Goal: Information Seeking & Learning: Check status

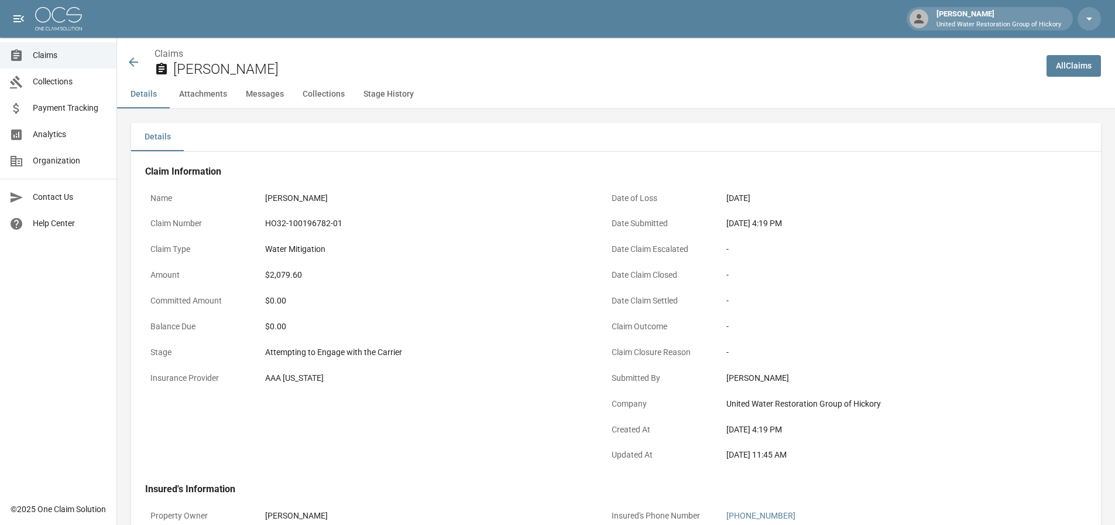
click at [485, 81] on div "Details Attachments Messages Collections Stage History" at bounding box center [616, 94] width 998 height 28
click at [60, 63] on link "Claims" at bounding box center [58, 55] width 117 height 26
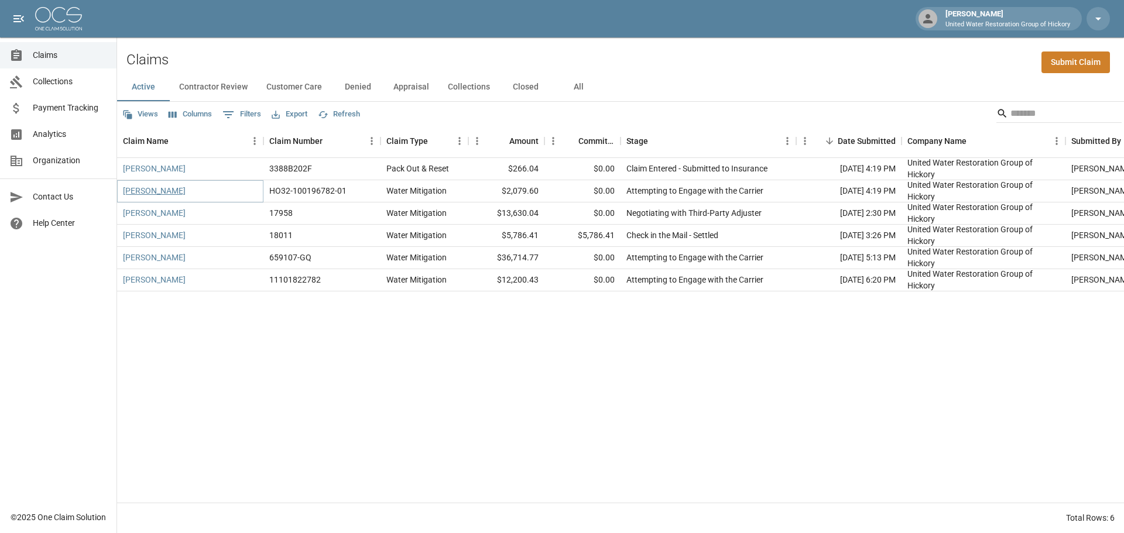
click at [169, 193] on link "[PERSON_NAME]" at bounding box center [154, 191] width 63 height 12
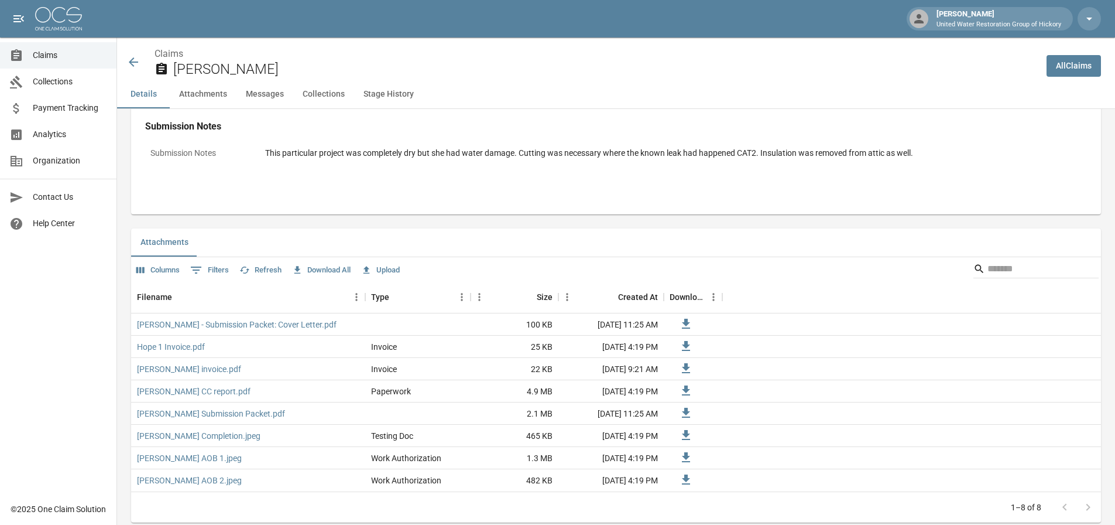
scroll to position [761, 0]
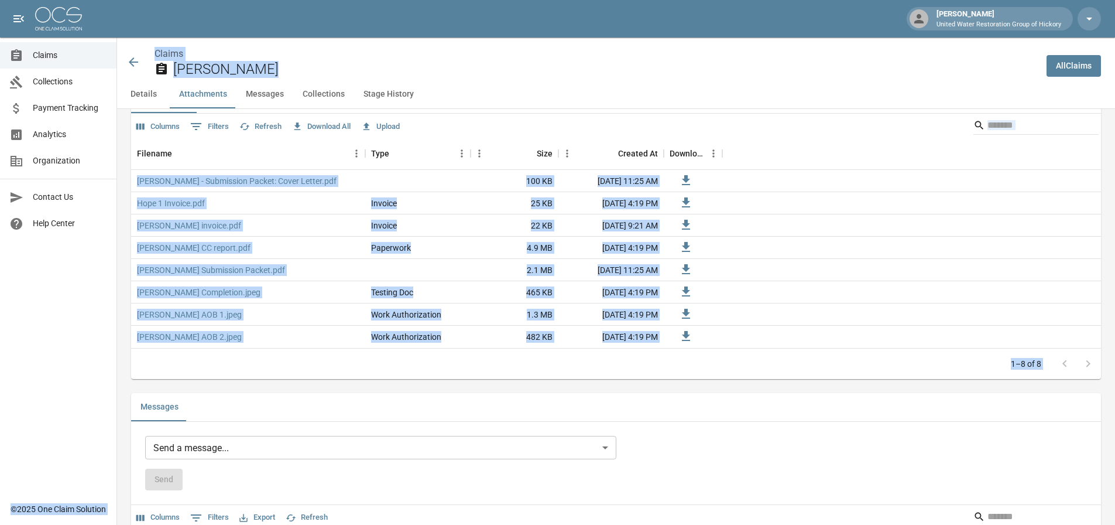
drag, startPoint x: 124, startPoint y: 385, endPoint x: 104, endPoint y: 411, distance: 33.0
click at [104, 411] on div "[PERSON_NAME] United Water Restoration Group of Hickory Claims Collections Paym…" at bounding box center [557, 208] width 1115 height 1938
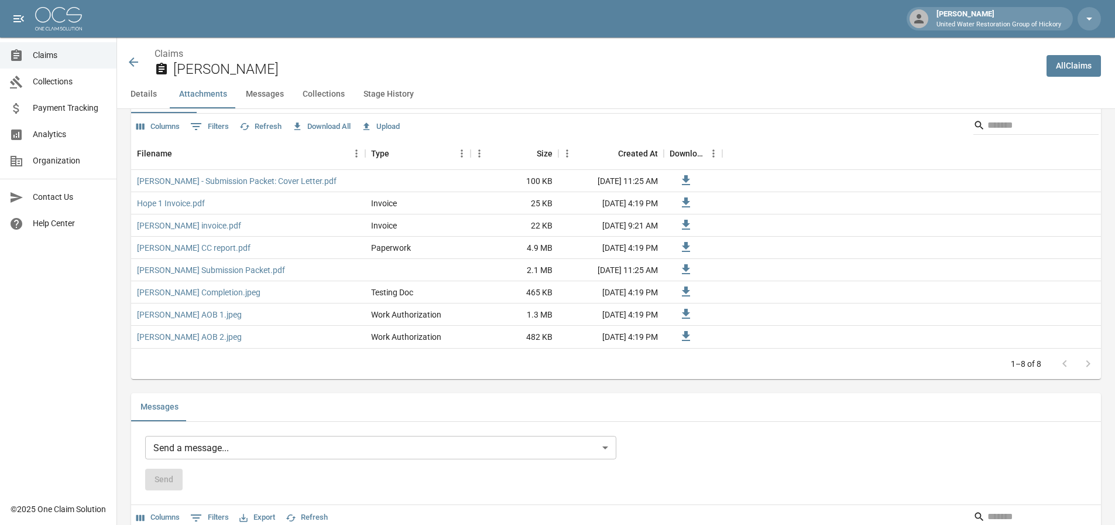
click at [102, 406] on div "Claims Collections Payment Tracking Analytics Organization Contact Us Help Cent…" at bounding box center [58, 248] width 117 height 496
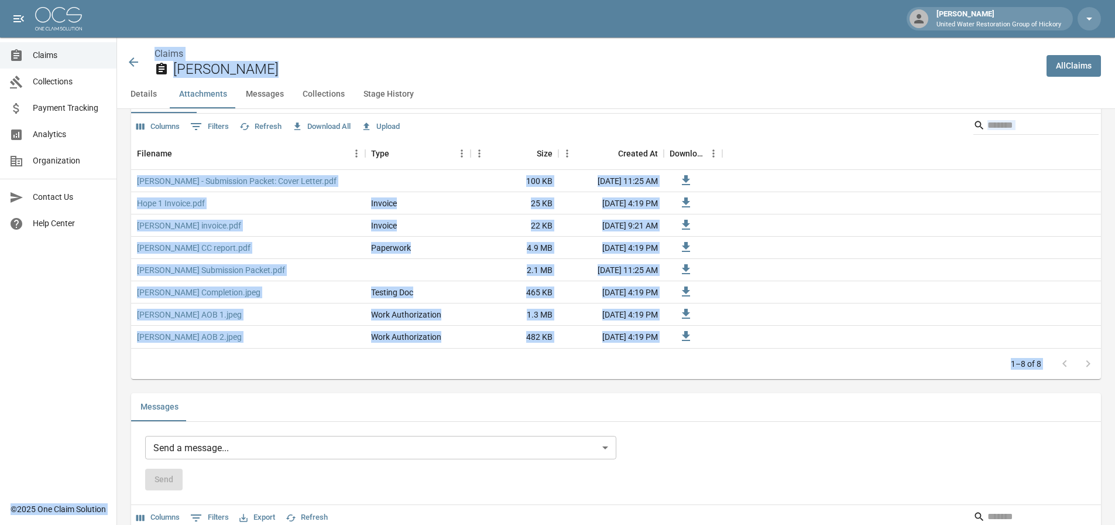
drag, startPoint x: 117, startPoint y: 385, endPoint x: 108, endPoint y: 384, distance: 9.4
click at [108, 384] on div "[PERSON_NAME] United Water Restoration Group of Hickory Claims Collections Paym…" at bounding box center [557, 208] width 1115 height 1938
click at [118, 385] on div "Details Claim Information Name [PERSON_NAME] Claim Number HO32-100196782-01 Cla…" at bounding box center [609, 255] width 984 height 1815
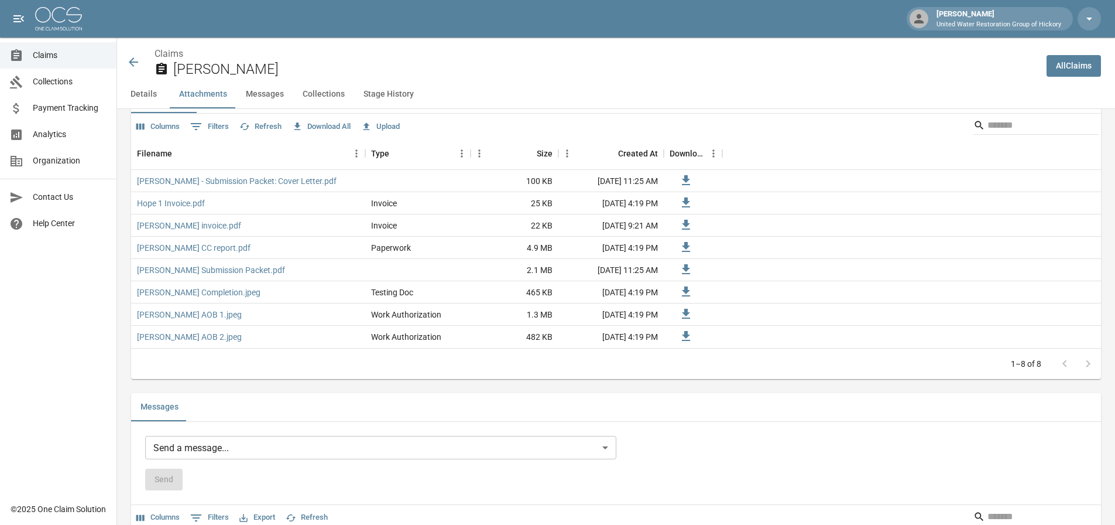
drag, startPoint x: 125, startPoint y: 385, endPoint x: 148, endPoint y: 401, distance: 27.4
click at [148, 401] on div "Details Claim Information Name [PERSON_NAME] Claim Number HO32-100196782-01 Cla…" at bounding box center [609, 255] width 984 height 1815
click at [127, 385] on div "Details Claim Information Name [PERSON_NAME] Claim Number HO32-100196782-01 Cla…" at bounding box center [609, 255] width 984 height 1815
drag, startPoint x: 127, startPoint y: 385, endPoint x: 119, endPoint y: 388, distance: 8.2
click at [119, 388] on div "Details Claim Information Name [PERSON_NAME] Claim Number HO32-100196782-01 Cla…" at bounding box center [609, 255] width 984 height 1815
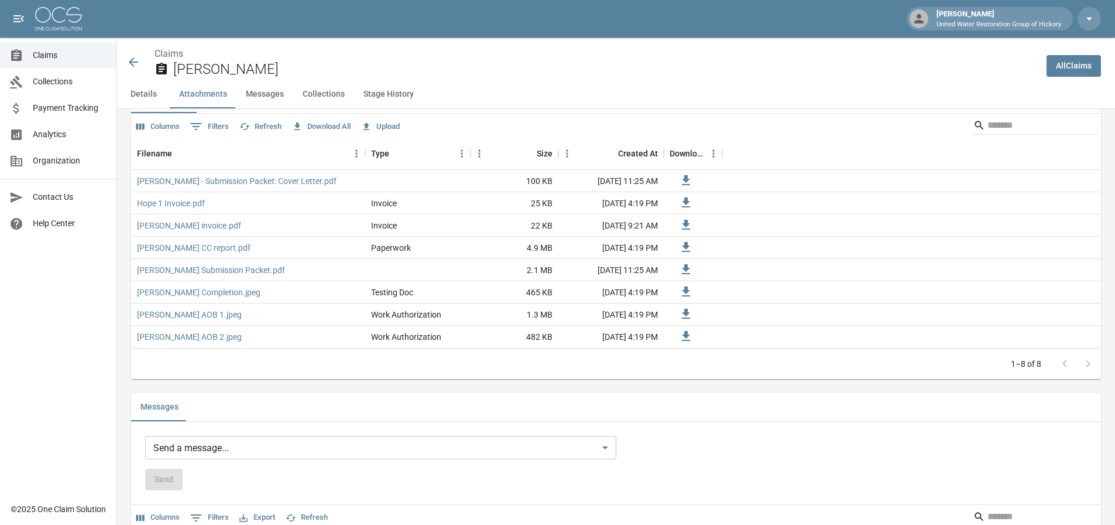
click at [89, 509] on div "© 2025 One Claim Solution" at bounding box center [58, 509] width 95 height 12
click at [69, 509] on div "© 2025 One Claim Solution" at bounding box center [58, 509] width 95 height 12
click at [43, 508] on div "© 2025 One Claim Solution" at bounding box center [58, 509] width 95 height 12
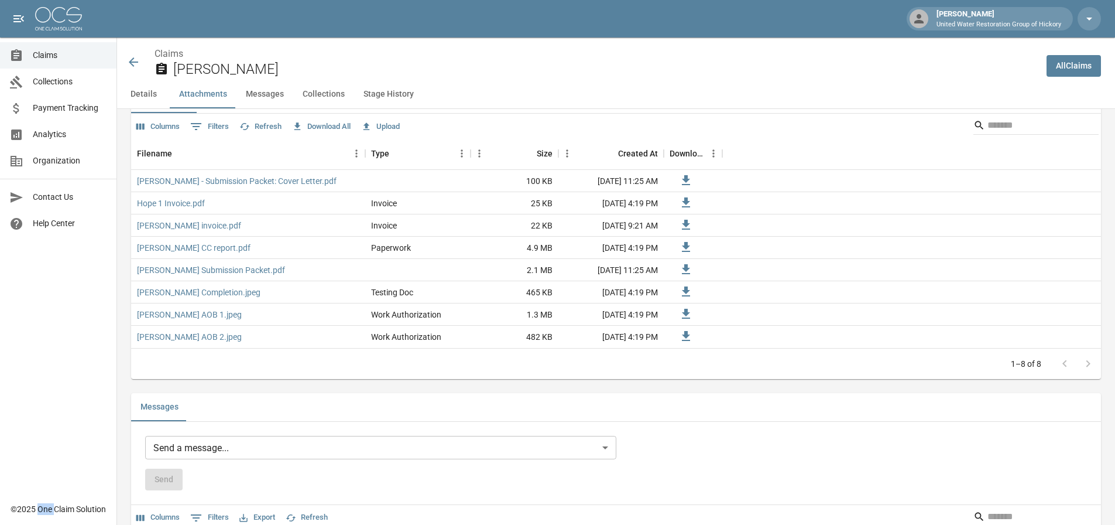
click at [43, 508] on div "© 2025 One Claim Solution" at bounding box center [58, 509] width 95 height 12
click at [28, 507] on div "© 2025 One Claim Solution" at bounding box center [58, 509] width 95 height 12
click at [102, 391] on div "Claims Collections Payment Tracking Analytics Organization Contact Us Help Cent…" at bounding box center [58, 248] width 117 height 496
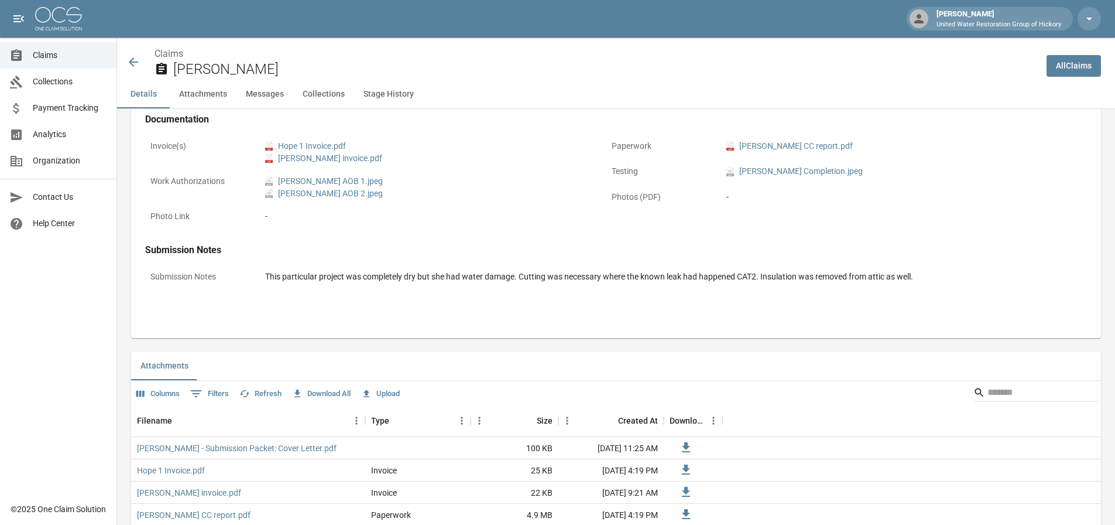
scroll to position [527, 0]
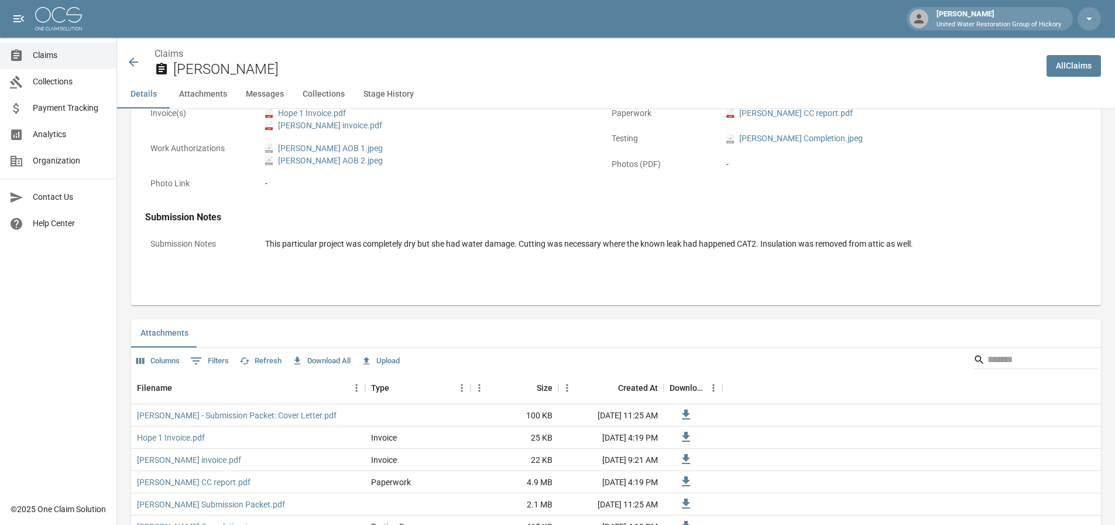
click at [125, 312] on div "Details Claim Information Name [PERSON_NAME] Claim Number HO32-100196782-01 Cla…" at bounding box center [609, 489] width 984 height 1815
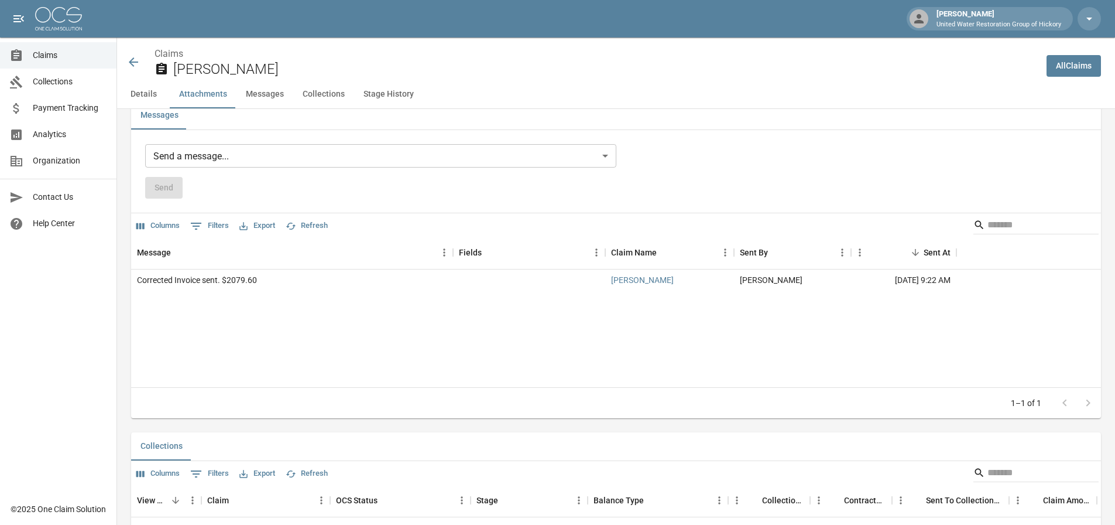
scroll to position [995, 0]
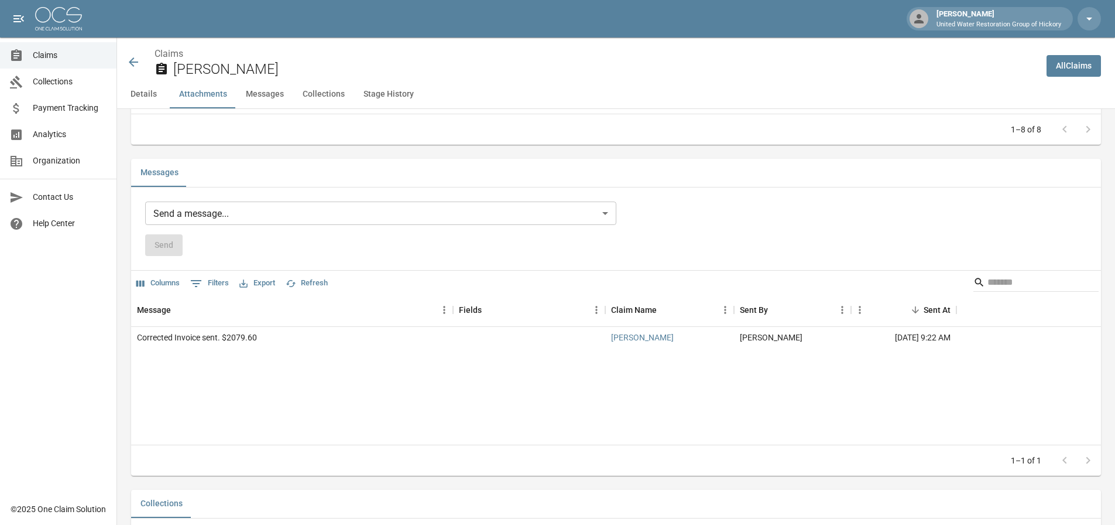
click at [124, 154] on div "Details Claim Information Name [PERSON_NAME] Claim Number HO32-100196782-01 Cla…" at bounding box center [609, 20] width 984 height 1815
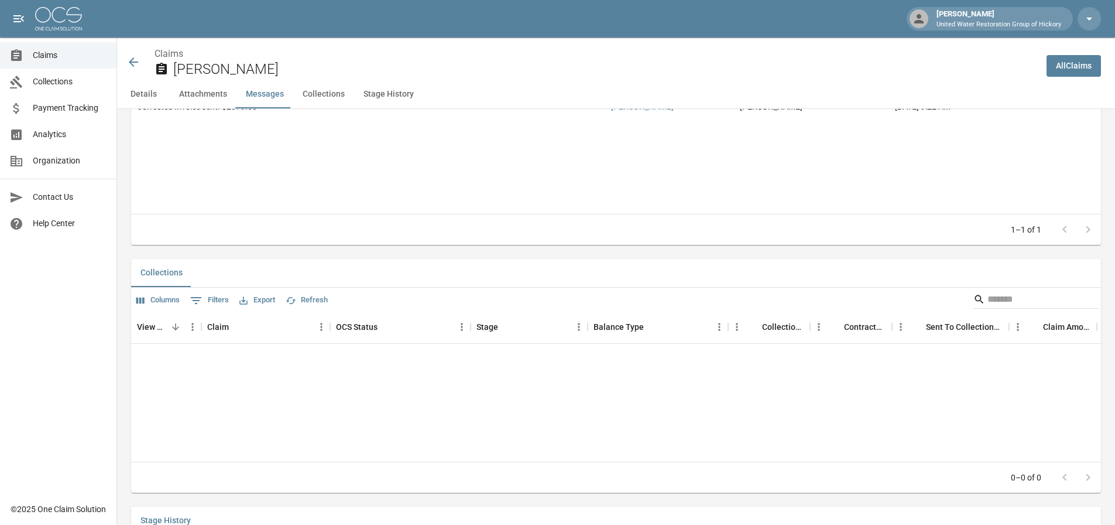
scroll to position [1288, 0]
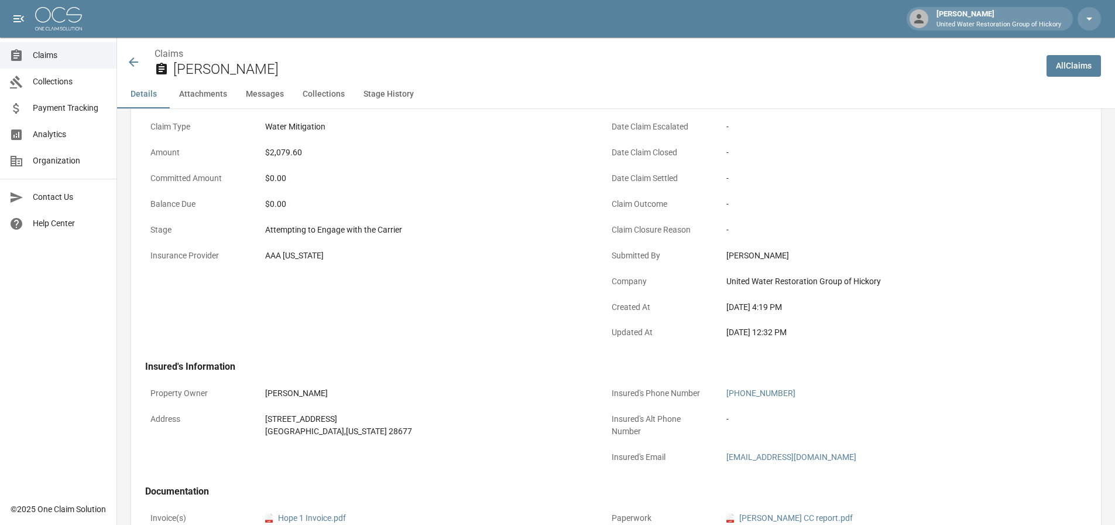
scroll to position [67, 0]
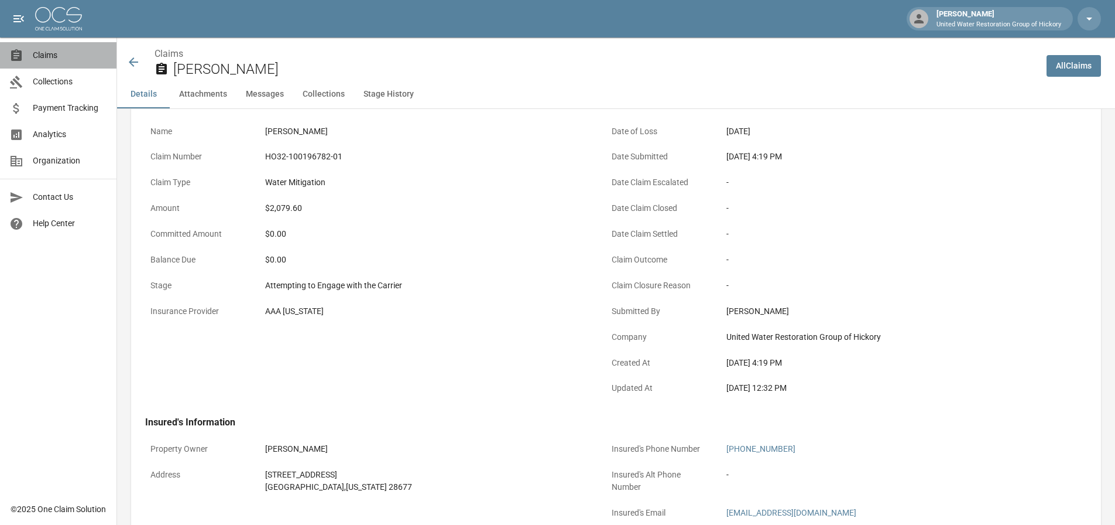
click at [60, 59] on span "Claims" at bounding box center [70, 55] width 74 height 12
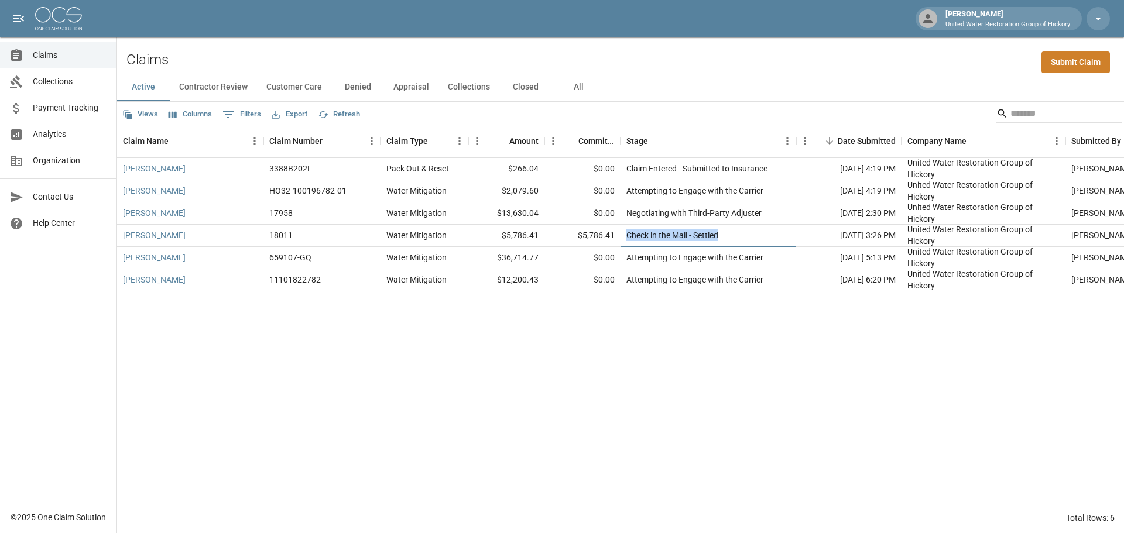
drag, startPoint x: 629, startPoint y: 238, endPoint x: 720, endPoint y: 234, distance: 90.9
click at [718, 234] on div "Check in the Mail - Settled" at bounding box center [673, 236] width 92 height 12
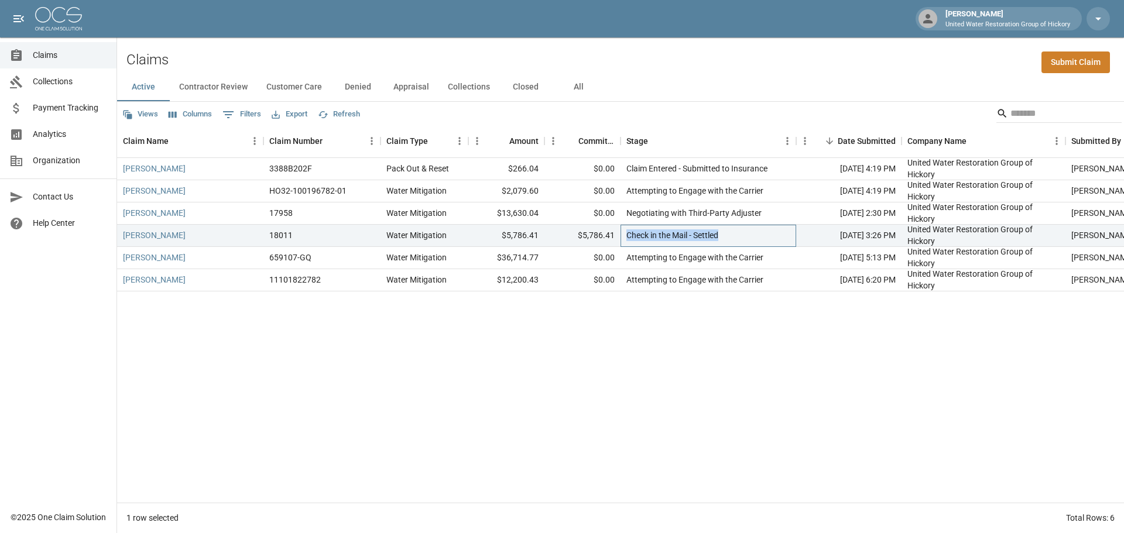
click at [726, 239] on div "Check in the Mail - Settled" at bounding box center [709, 236] width 176 height 22
click at [577, 90] on button "All" at bounding box center [578, 87] width 53 height 28
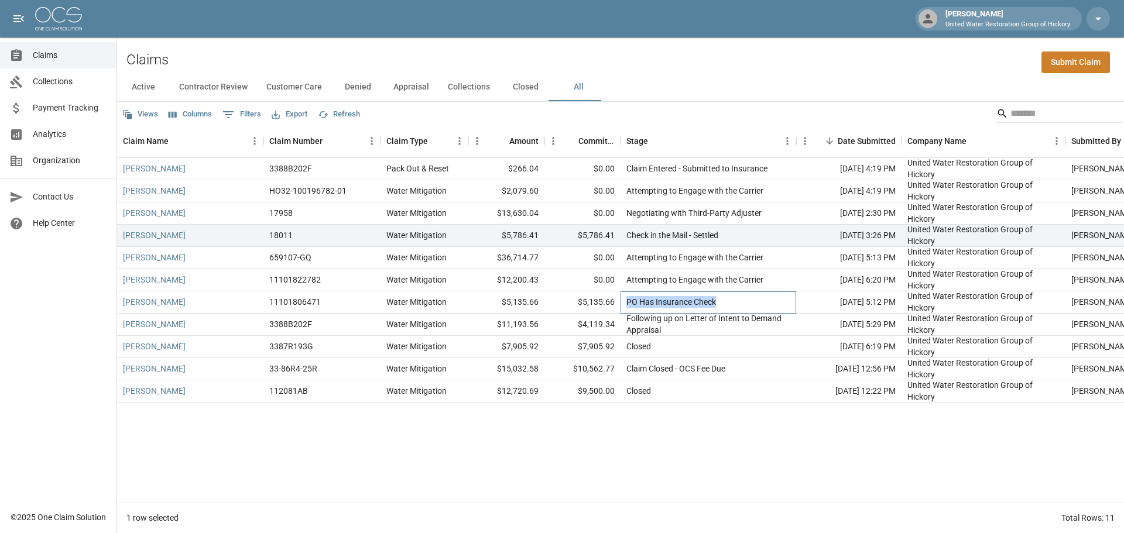
drag, startPoint x: 628, startPoint y: 303, endPoint x: 720, endPoint y: 299, distance: 92.0
click at [720, 299] on div "PO Has Insurance Check" at bounding box center [709, 303] width 176 height 22
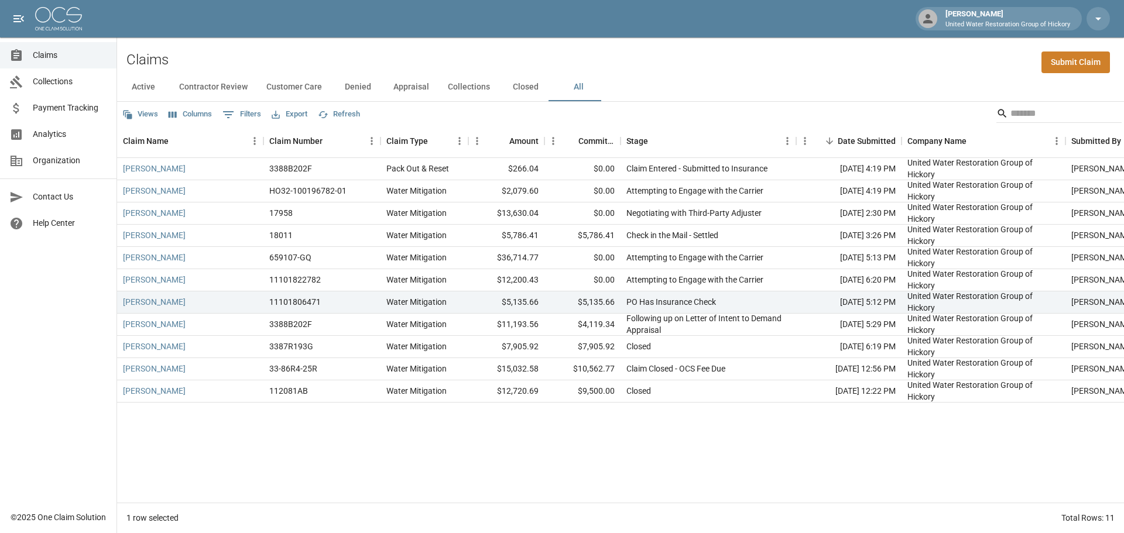
click at [678, 446] on div "[PERSON_NAME] 3388B202F Pack Out & Reset $266.04 $0.00 Claim Entered - Submitte…" at bounding box center [664, 330] width 1095 height 345
drag, startPoint x: 627, startPoint y: 301, endPoint x: 721, endPoint y: 299, distance: 94.3
click at [721, 299] on div "PO Has Insurance Check" at bounding box center [709, 303] width 176 height 22
click at [717, 431] on div "[PERSON_NAME] 3388B202F Pack Out & Reset $266.04 $0.00 Claim Entered - Submitte…" at bounding box center [664, 330] width 1095 height 345
